Goal: Navigation & Orientation: Find specific page/section

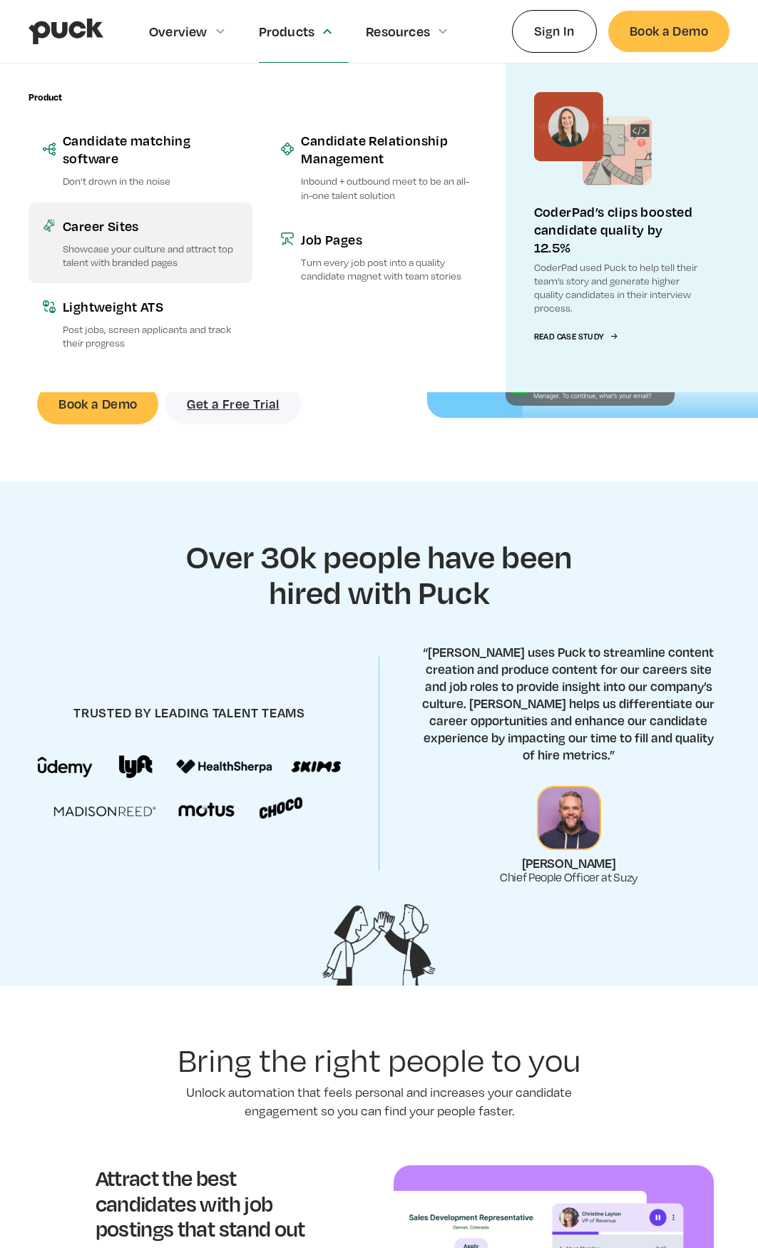
click at [89, 232] on div "Career Sites" at bounding box center [150, 226] width 175 height 18
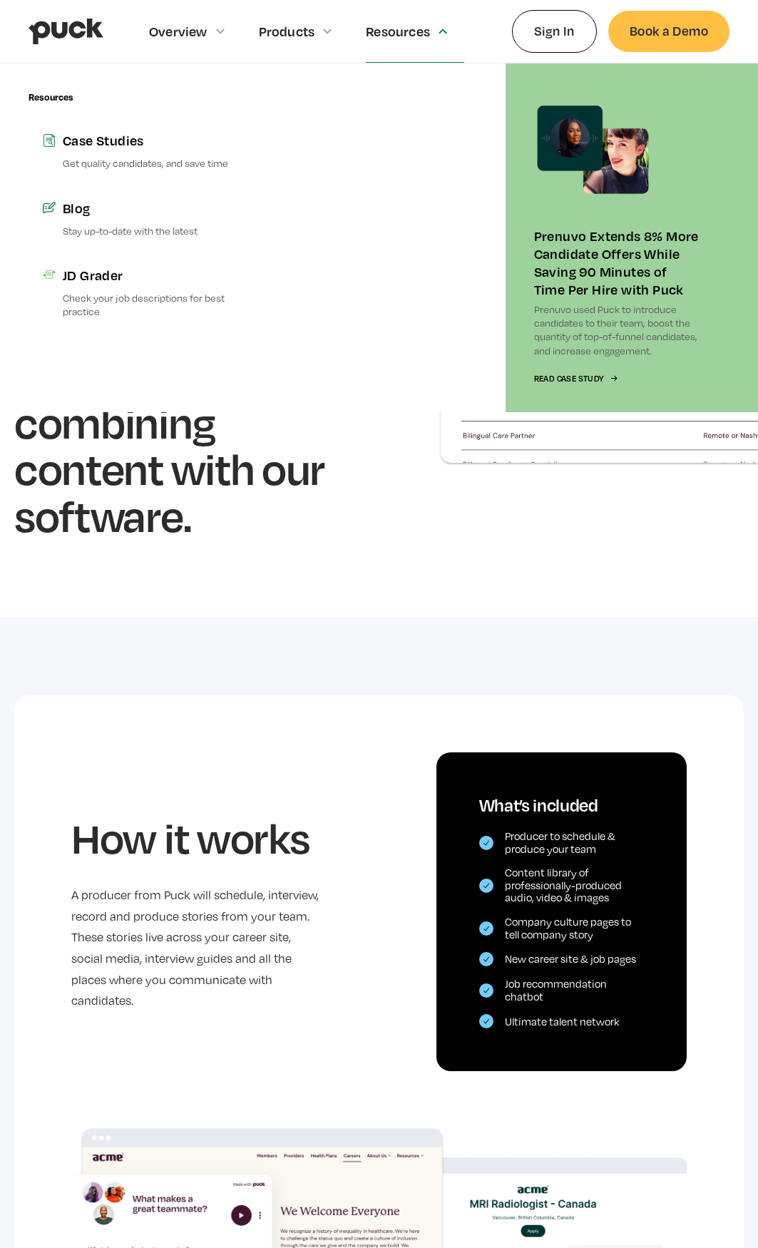
click at [421, 42] on div "Resources" at bounding box center [415, 31] width 98 height 62
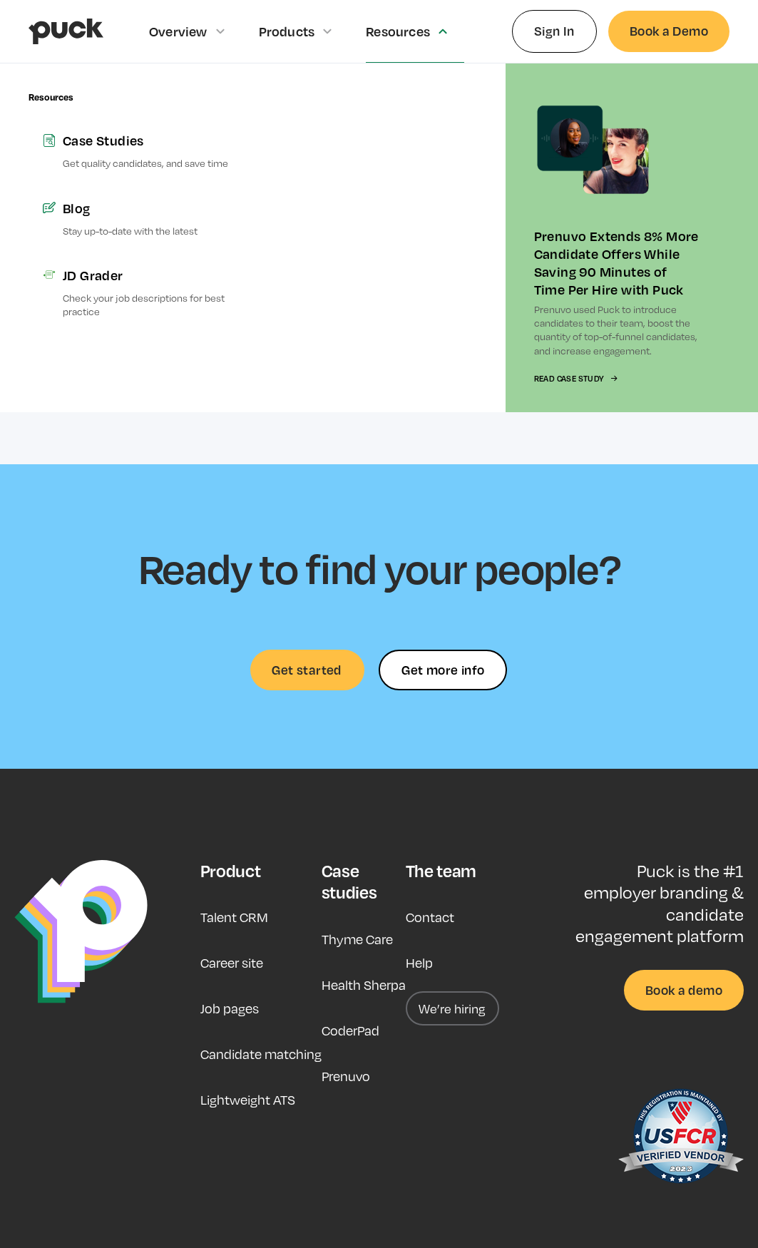
scroll to position [3367, 0]
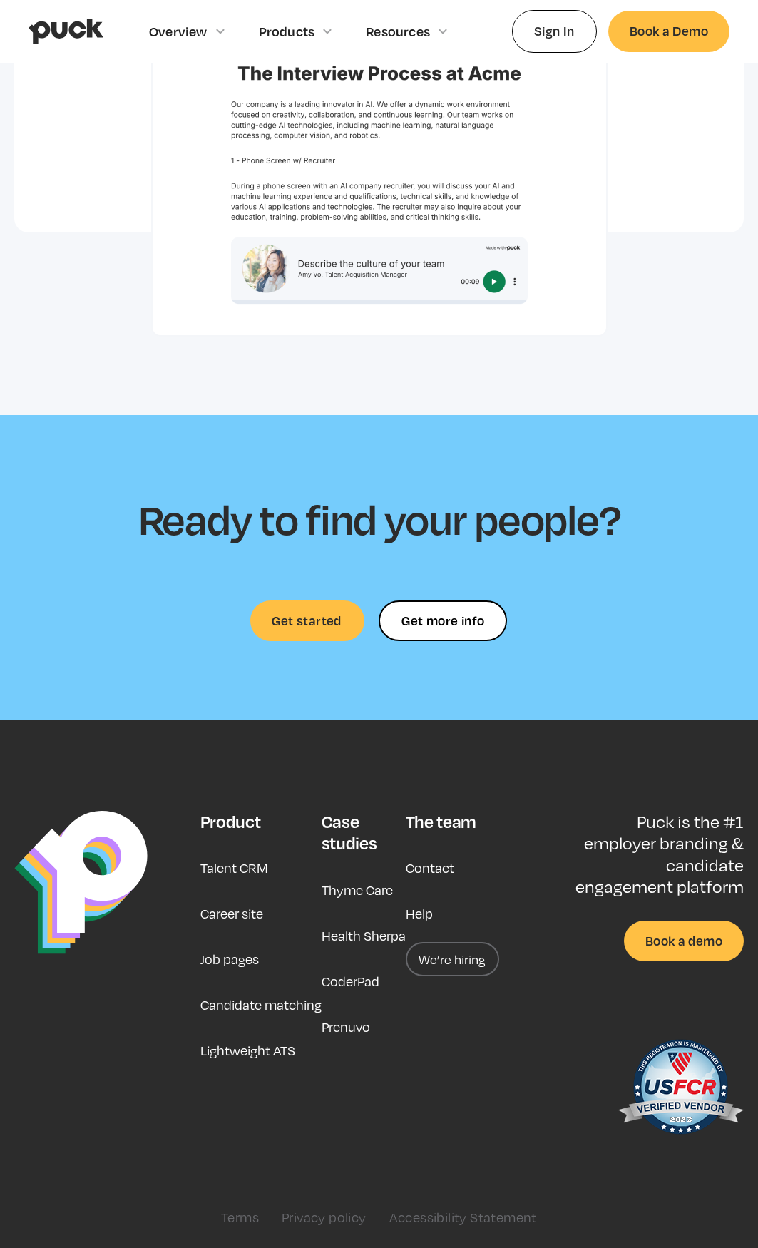
click at [470, 966] on link "We’re hiring" at bounding box center [452, 959] width 93 height 34
